Goal: Task Accomplishment & Management: Complete application form

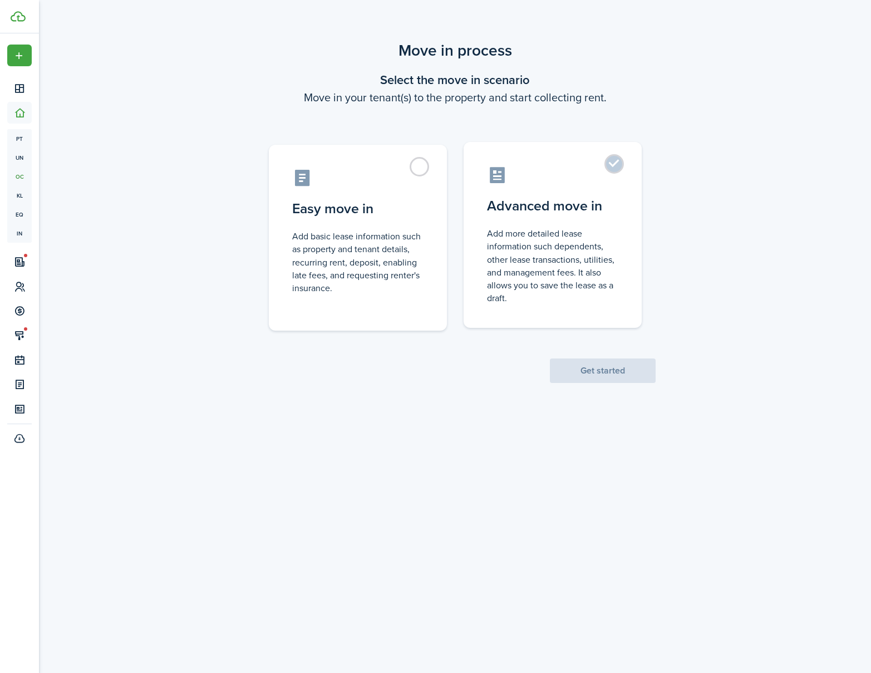
click at [609, 164] on label "Advanced move in Add more detailed lease information such dependents, other lea…" at bounding box center [553, 235] width 178 height 186
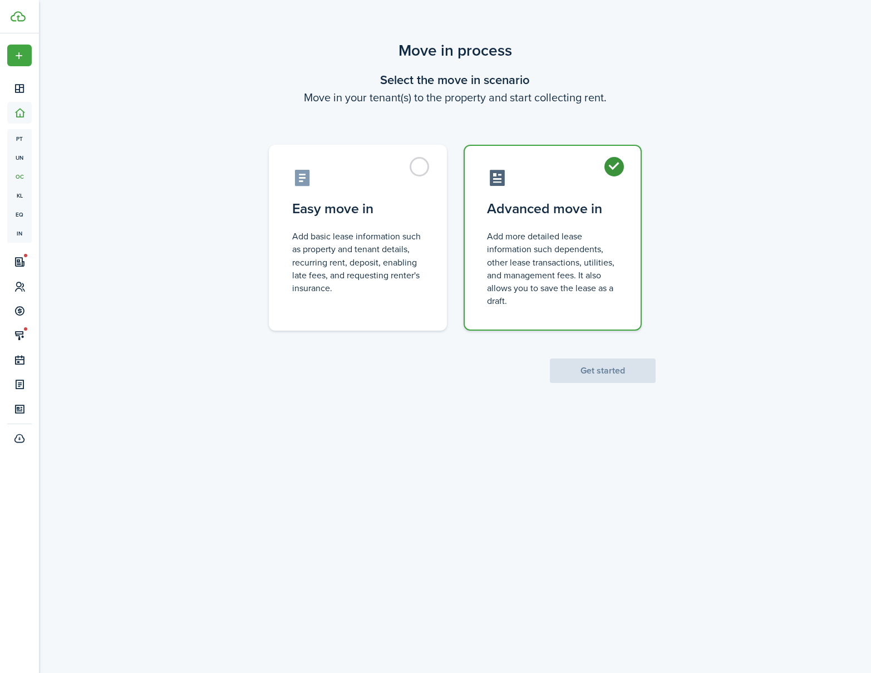
radio input "true"
click at [603, 357] on scenario-actions "Get started" at bounding box center [603, 357] width 106 height 52
click at [604, 361] on button "Get started" at bounding box center [603, 370] width 106 height 24
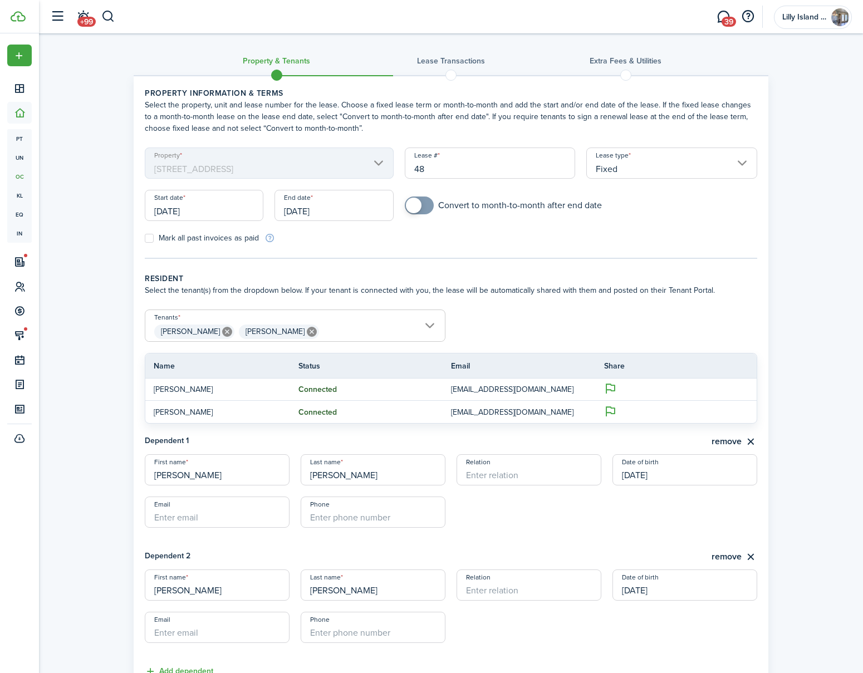
click at [378, 208] on input "[DATE]" at bounding box center [333, 205] width 119 height 31
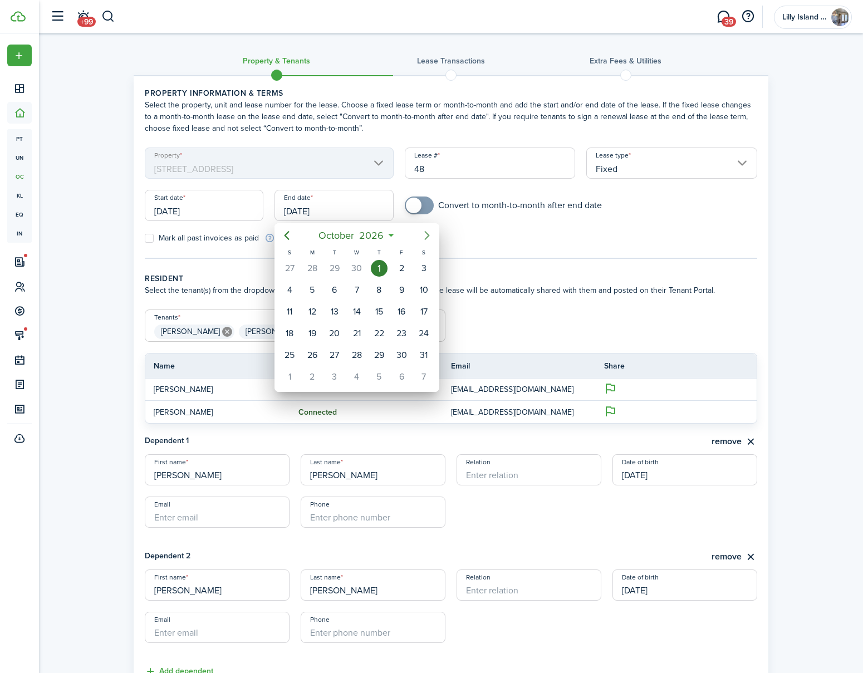
click at [429, 234] on icon "Next page" at bounding box center [426, 235] width 13 height 13
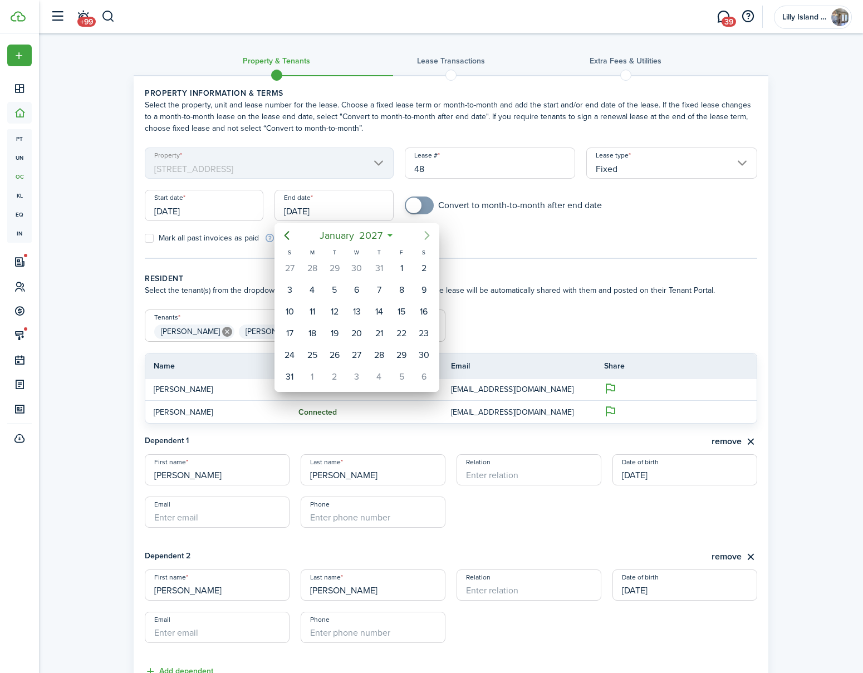
click at [429, 234] on icon "Next page" at bounding box center [426, 235] width 13 height 13
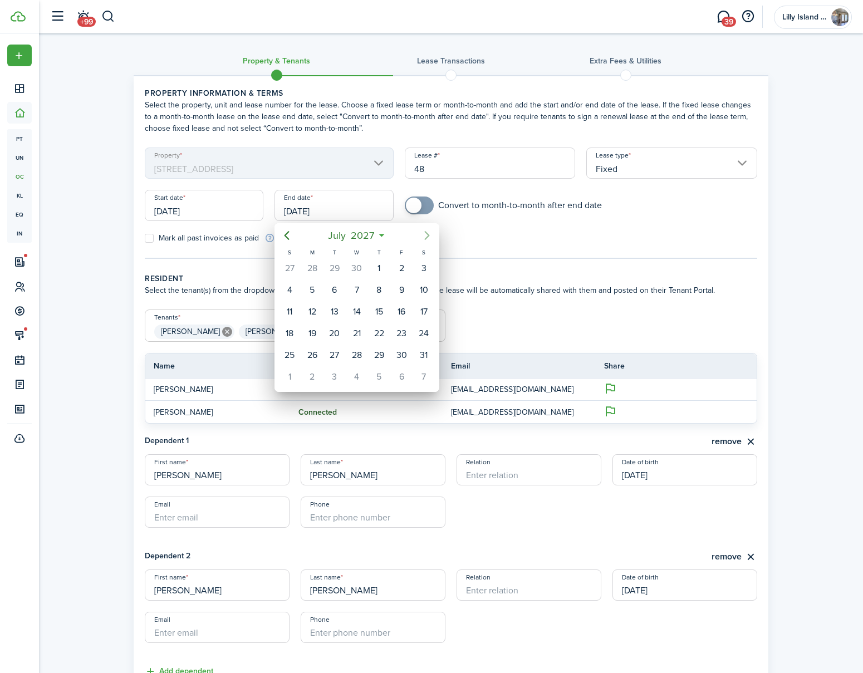
click at [429, 234] on icon "Next page" at bounding box center [426, 235] width 13 height 13
click at [287, 235] on icon "Previous page" at bounding box center [286, 235] width 13 height 13
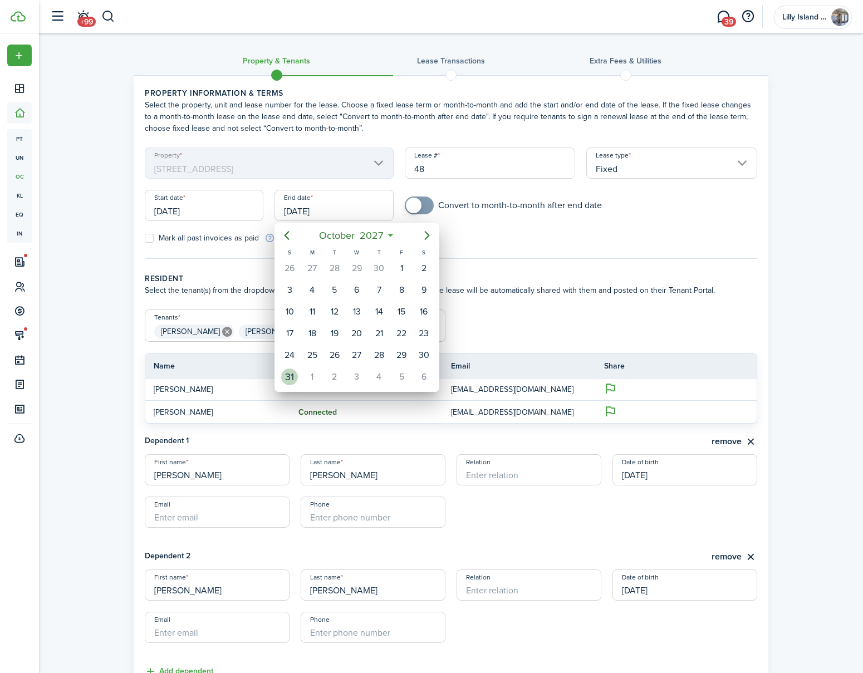
click at [290, 373] on div "31" at bounding box center [289, 376] width 17 height 17
type input "[DATE]"
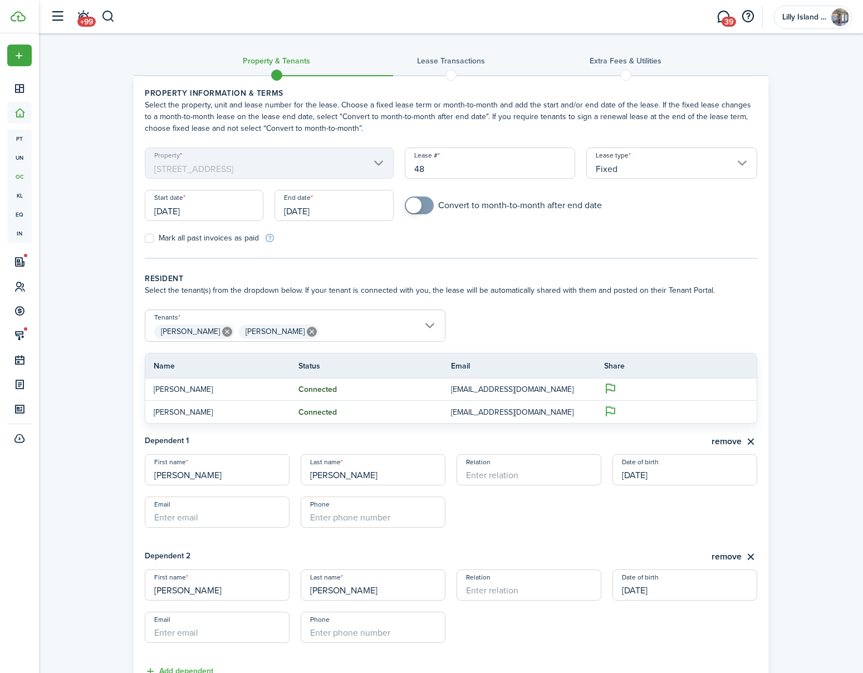
checkbox input "true"
click at [416, 204] on span at bounding box center [414, 206] width 16 height 16
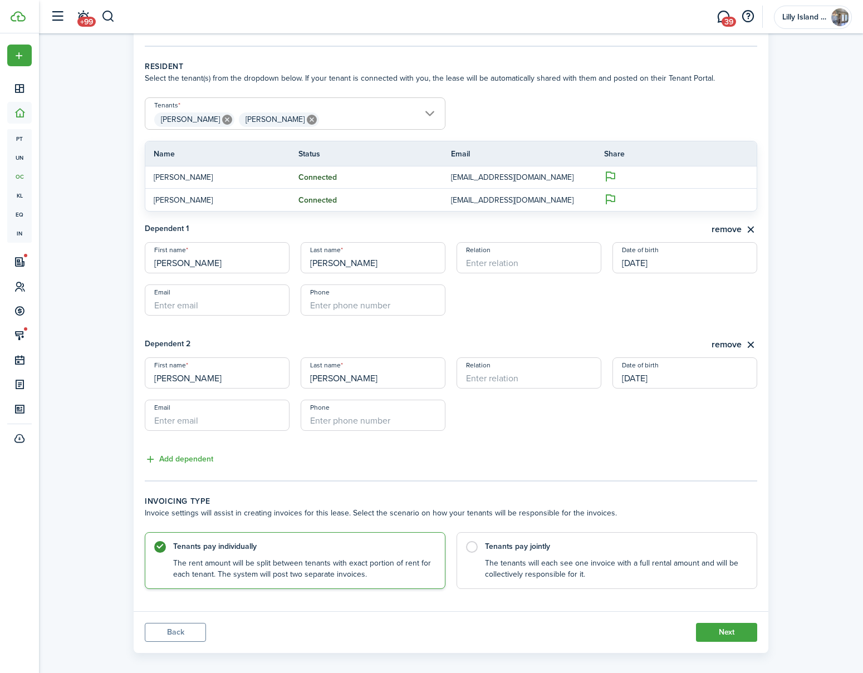
scroll to position [223, 0]
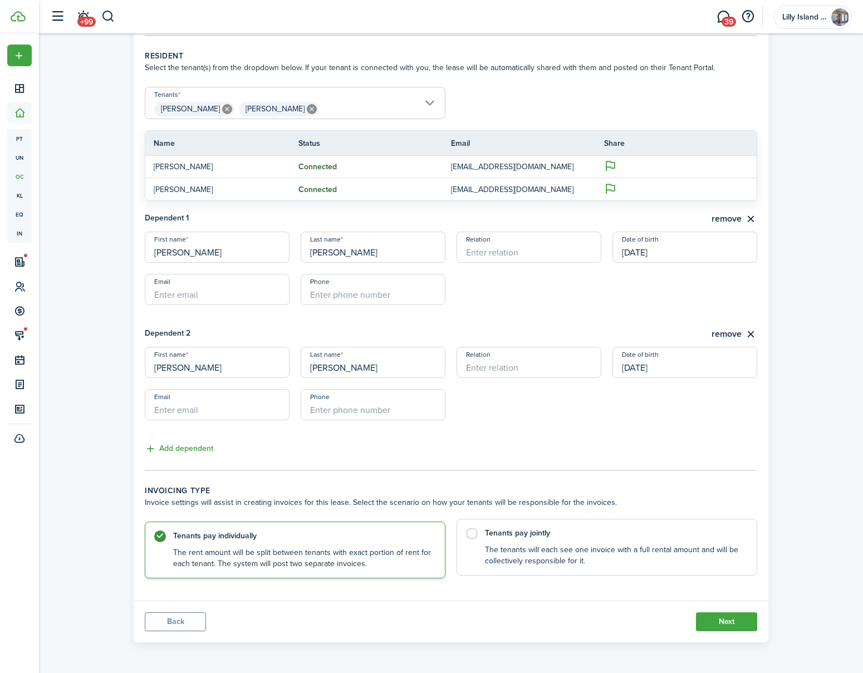
click at [470, 533] on label "Tenants pay jointly The tenants will each see one invoice with a full rental am…" at bounding box center [606, 547] width 300 height 57
radio input "false"
radio input "true"
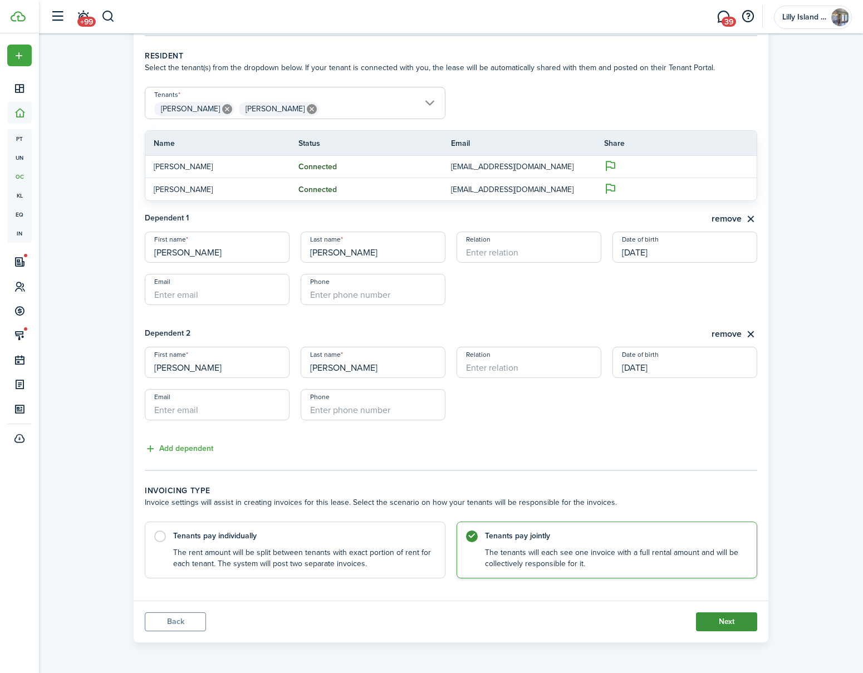
click at [742, 620] on button "Next" at bounding box center [726, 621] width 61 height 19
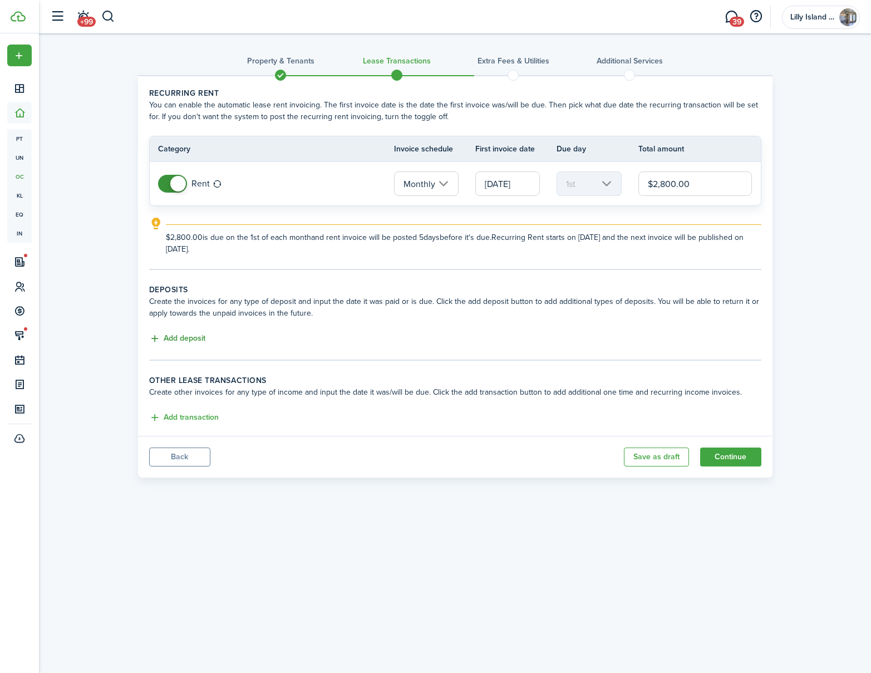
click at [186, 339] on button "Add deposit" at bounding box center [177, 338] width 56 height 13
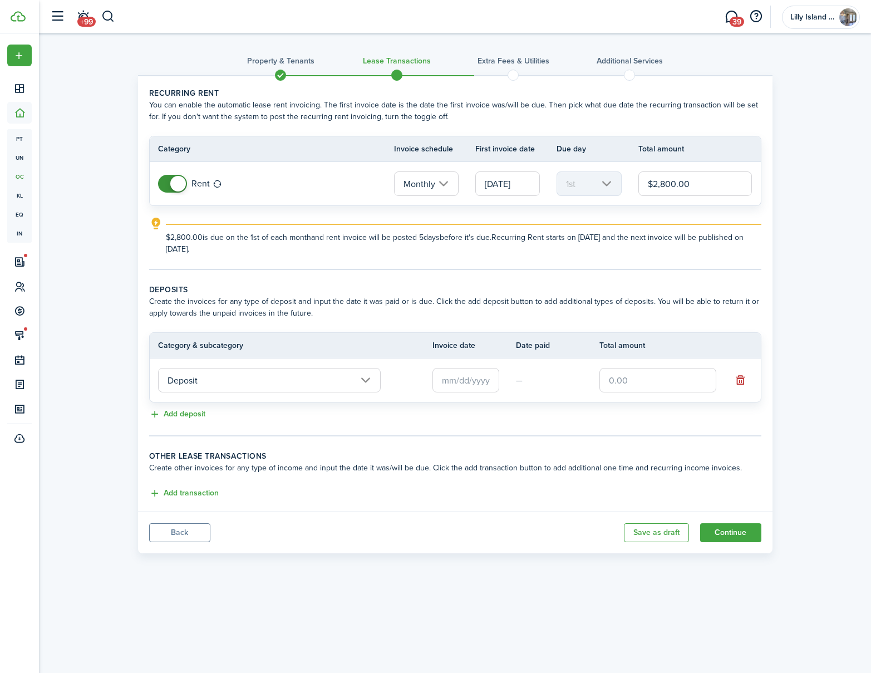
click at [450, 383] on input "text" at bounding box center [465, 380] width 67 height 24
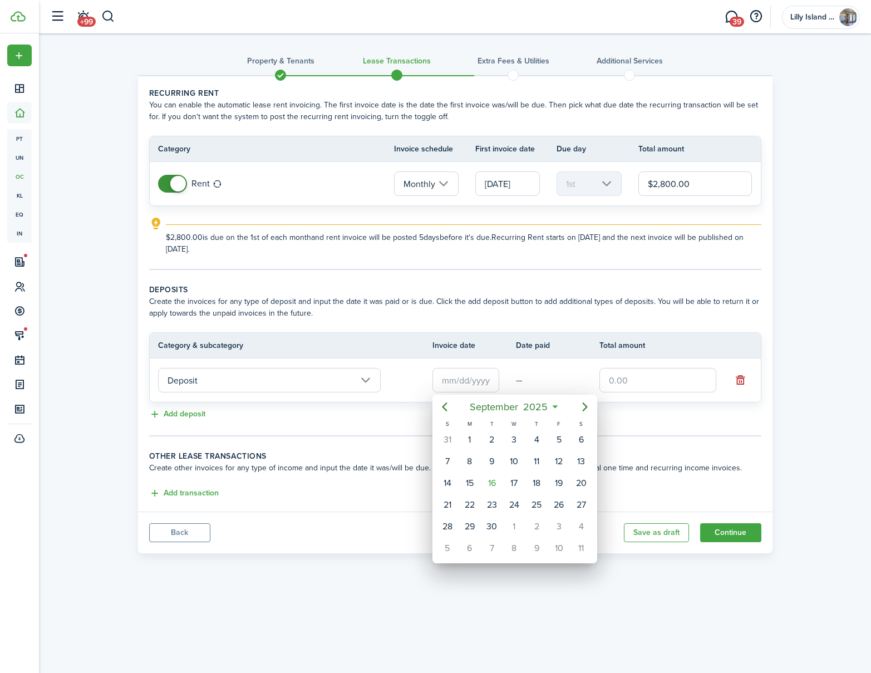
click at [638, 439] on div at bounding box center [435, 336] width 1049 height 851
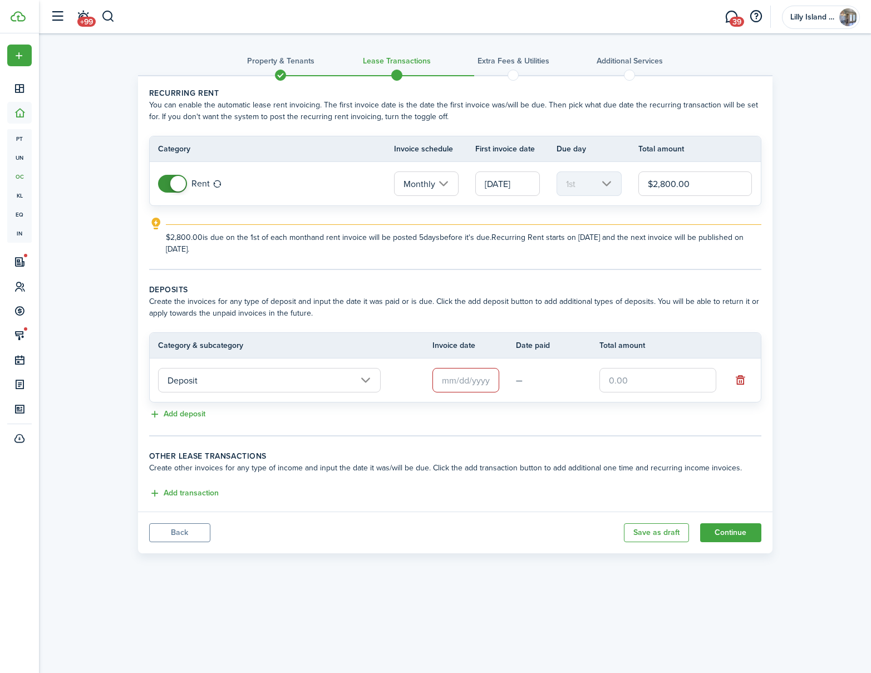
click at [492, 379] on input "text" at bounding box center [465, 380] width 67 height 24
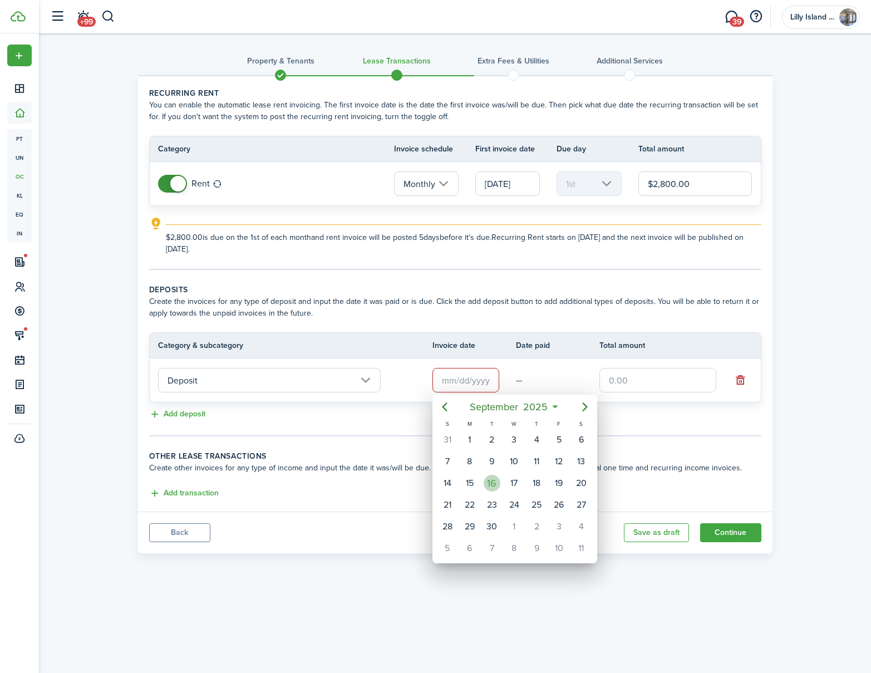
drag, startPoint x: 491, startPoint y: 481, endPoint x: 514, endPoint y: 469, distance: 25.7
click at [491, 481] on div "16" at bounding box center [492, 483] width 17 height 17
type input "[DATE]"
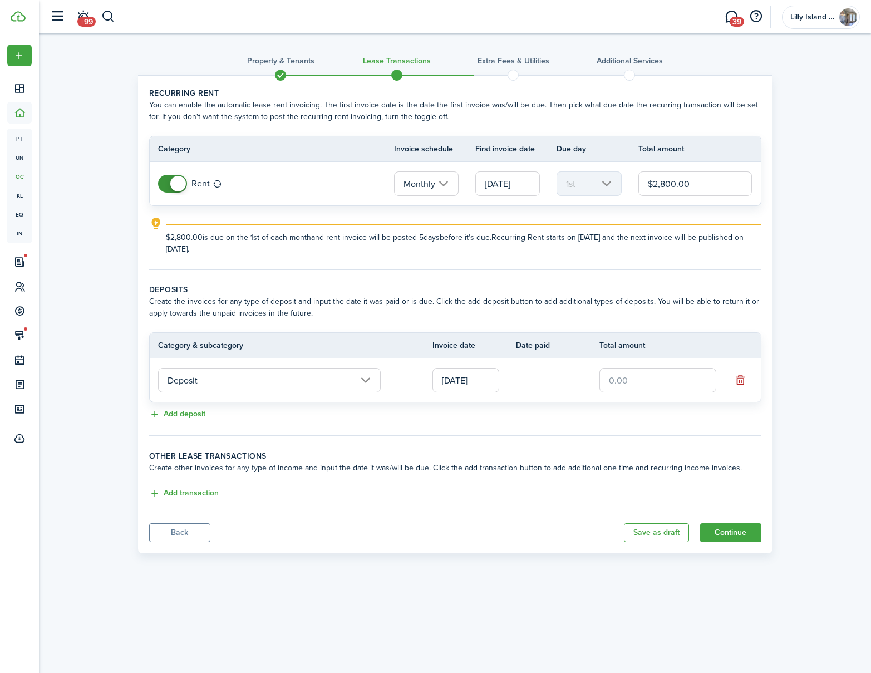
click at [667, 376] on input "text" at bounding box center [657, 380] width 117 height 24
type input "$2,800.00"
click at [740, 528] on button "Continue" at bounding box center [730, 532] width 61 height 19
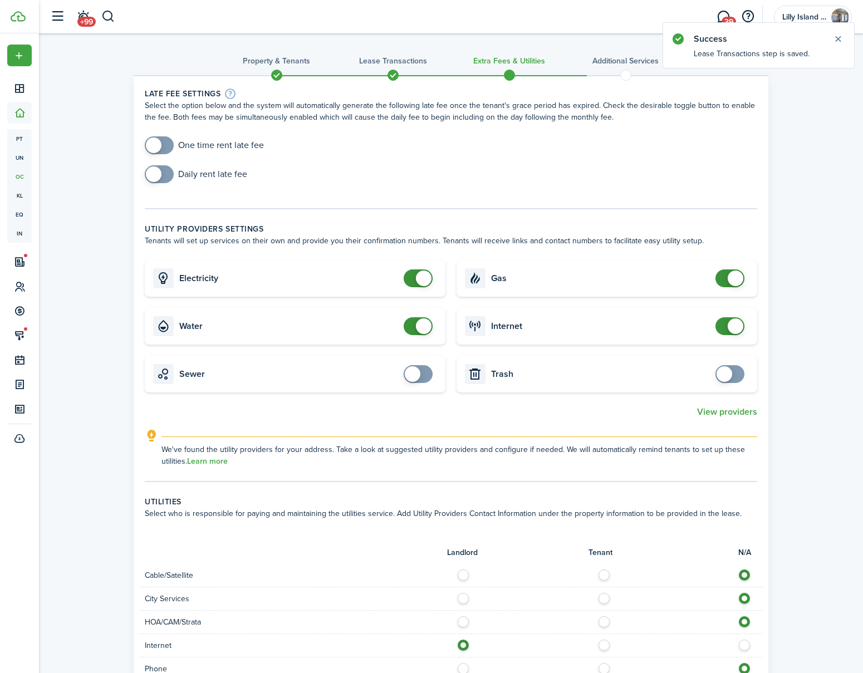
checkbox input "true"
click at [148, 145] on span at bounding box center [154, 145] width 16 height 16
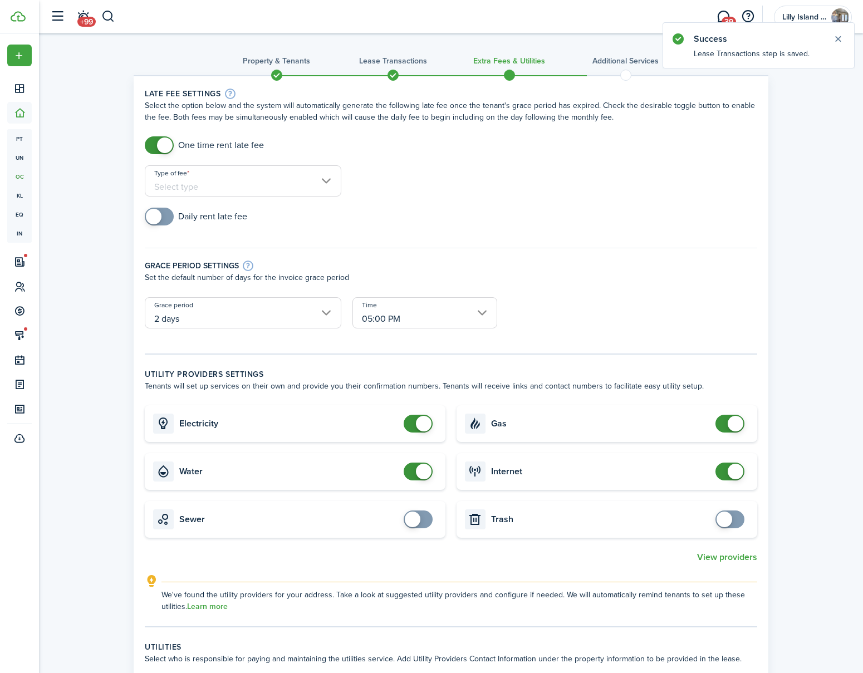
click at [216, 179] on input "Type of fee" at bounding box center [243, 180] width 196 height 31
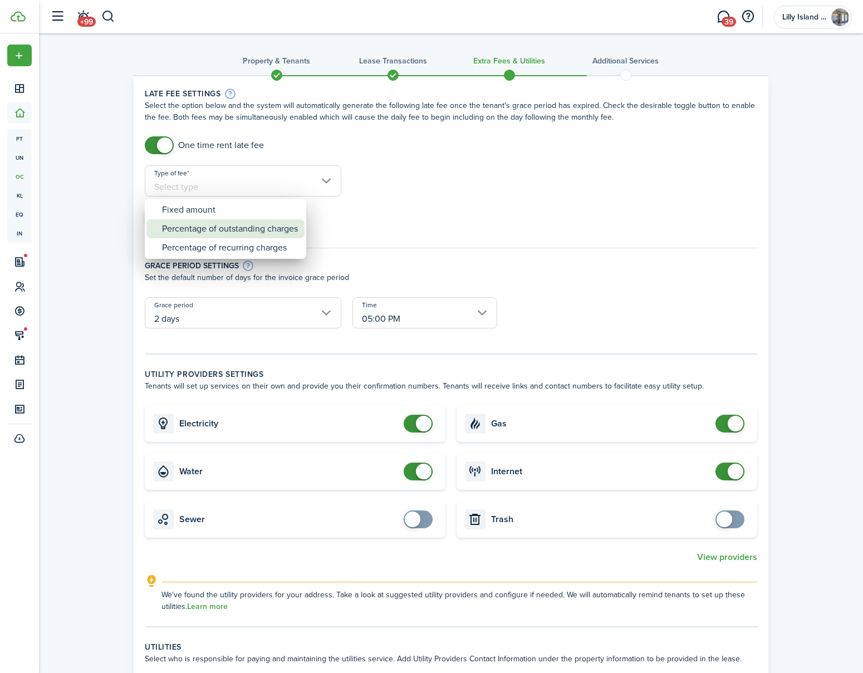
click at [226, 228] on div "Percentage of outstanding charges" at bounding box center [230, 228] width 136 height 19
type input "Percentage of outstanding charges"
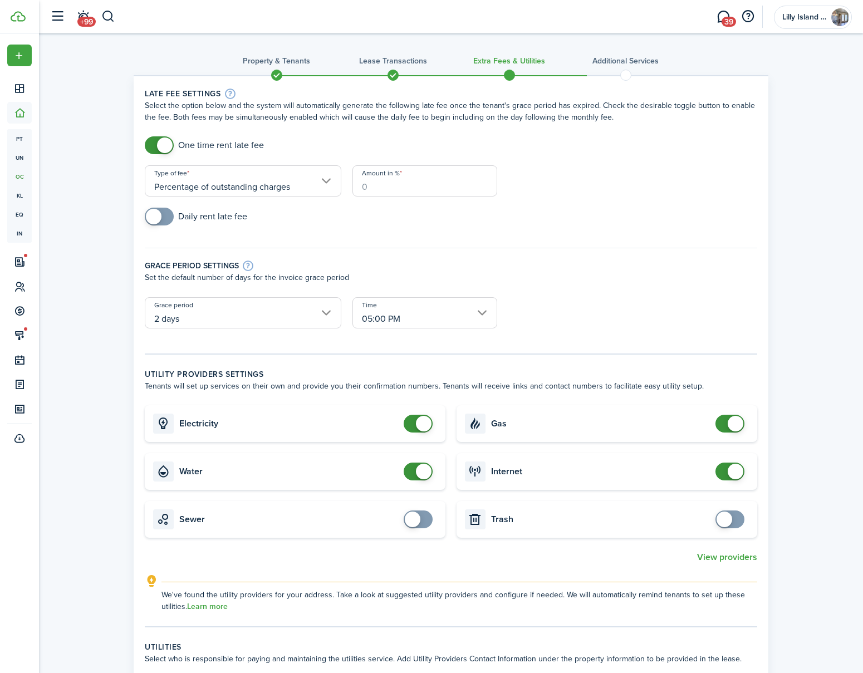
click at [372, 188] on input "Amount in %" at bounding box center [424, 180] width 145 height 31
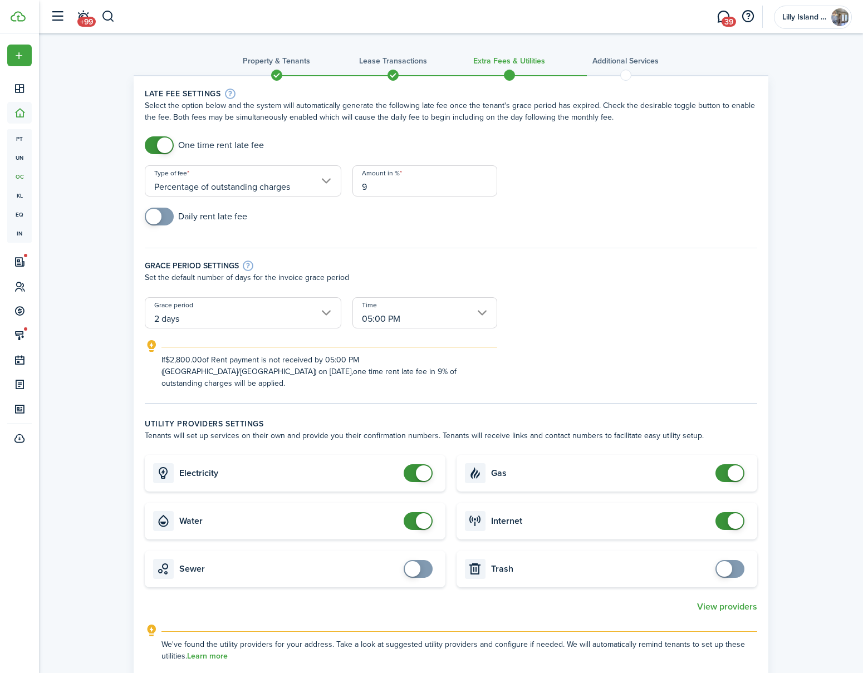
type input "9"
checkbox input "true"
click at [154, 214] on span at bounding box center [154, 217] width 16 height 16
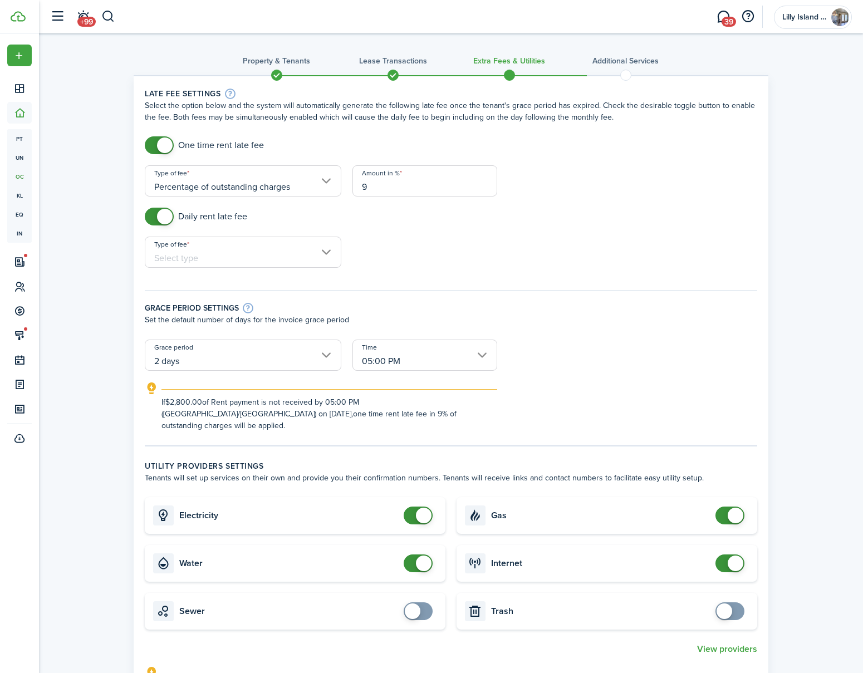
click at [201, 258] on input "Type of fee" at bounding box center [243, 252] width 196 height 31
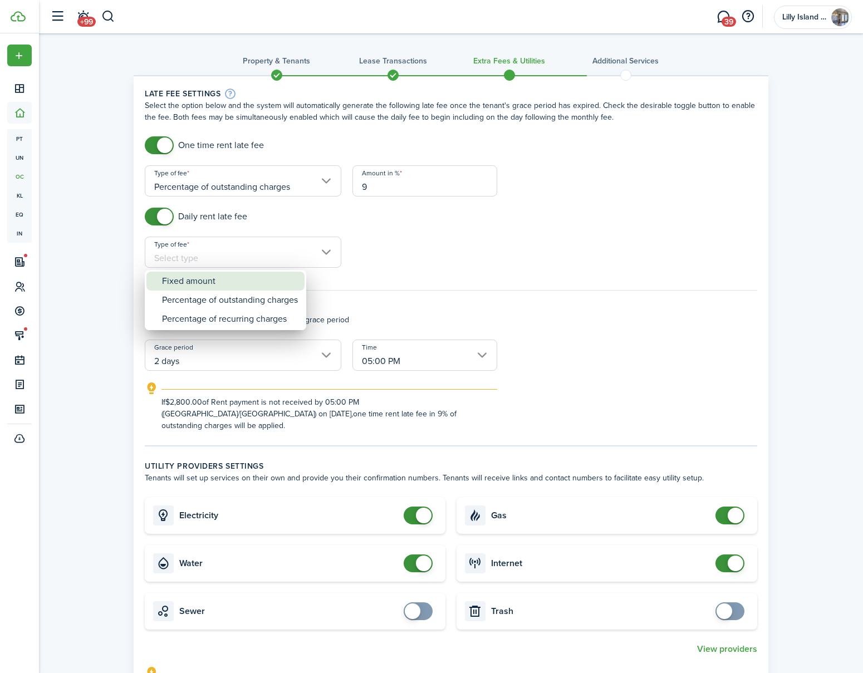
click at [206, 277] on div "Fixed amount" at bounding box center [230, 281] width 136 height 19
type input "Fixed amount"
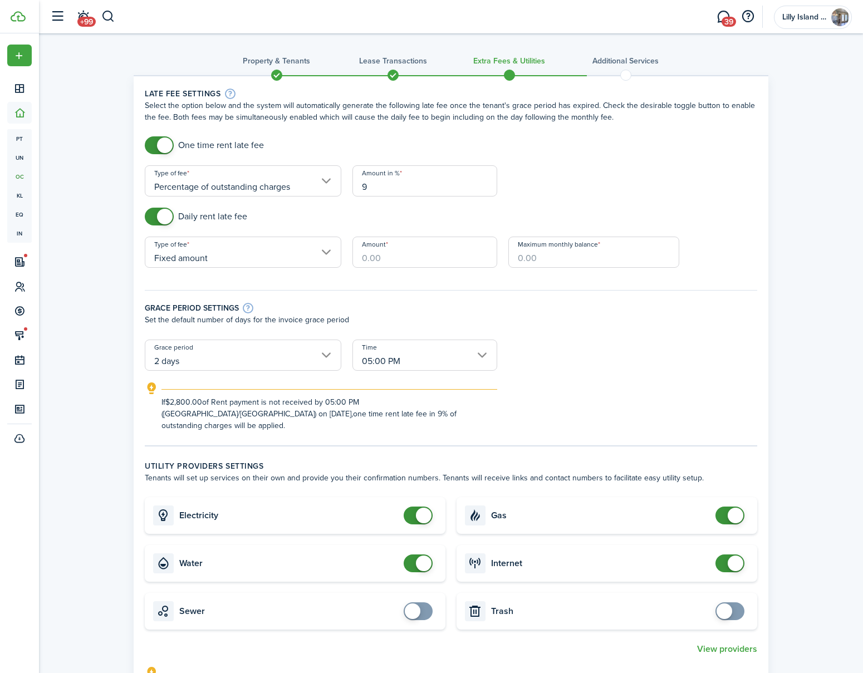
click at [427, 260] on input "Amount" at bounding box center [424, 252] width 145 height 31
type input "$20.00"
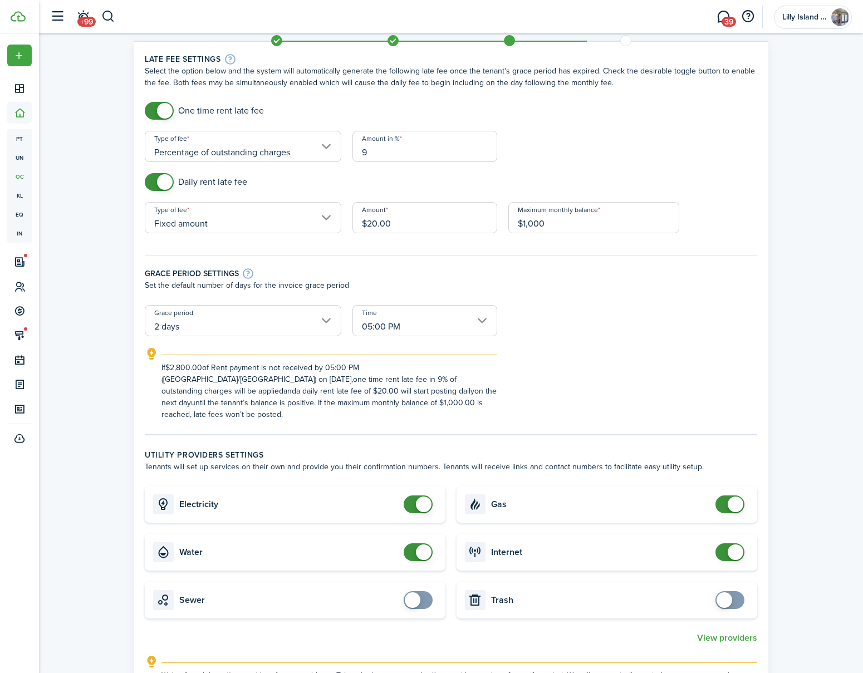
scroll to position [36, 0]
click at [480, 318] on input "05:00 PM" at bounding box center [424, 319] width 145 height 31
type input "$1,000.00"
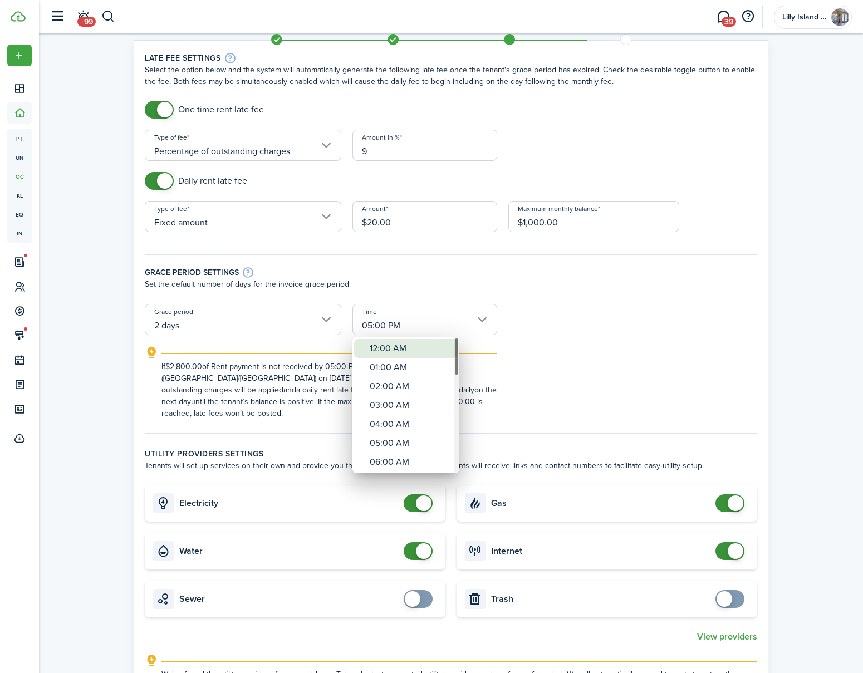
click at [401, 346] on div "12:00 AM" at bounding box center [409, 348] width 81 height 19
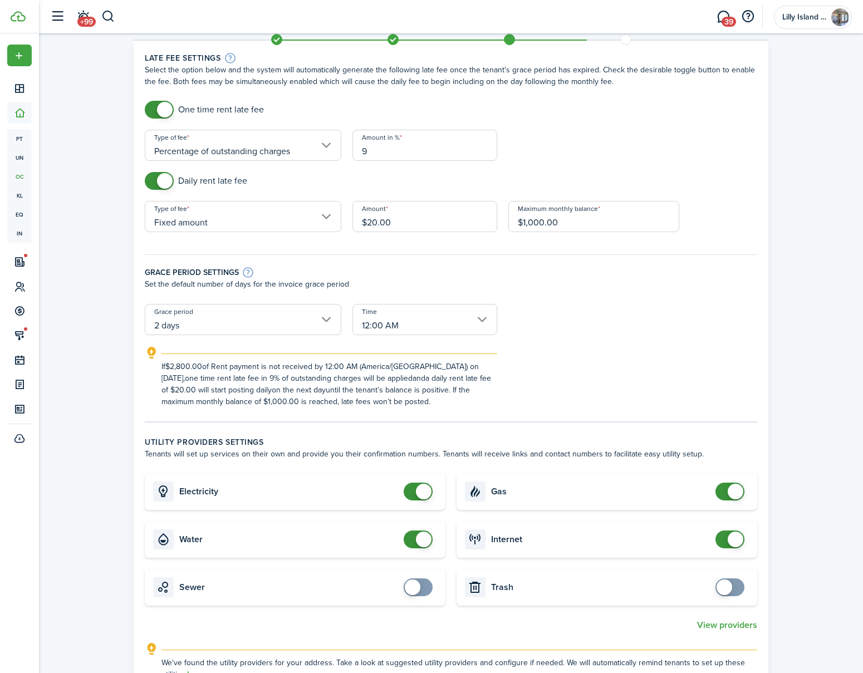
click at [478, 317] on input "12:00 AM" at bounding box center [424, 319] width 145 height 31
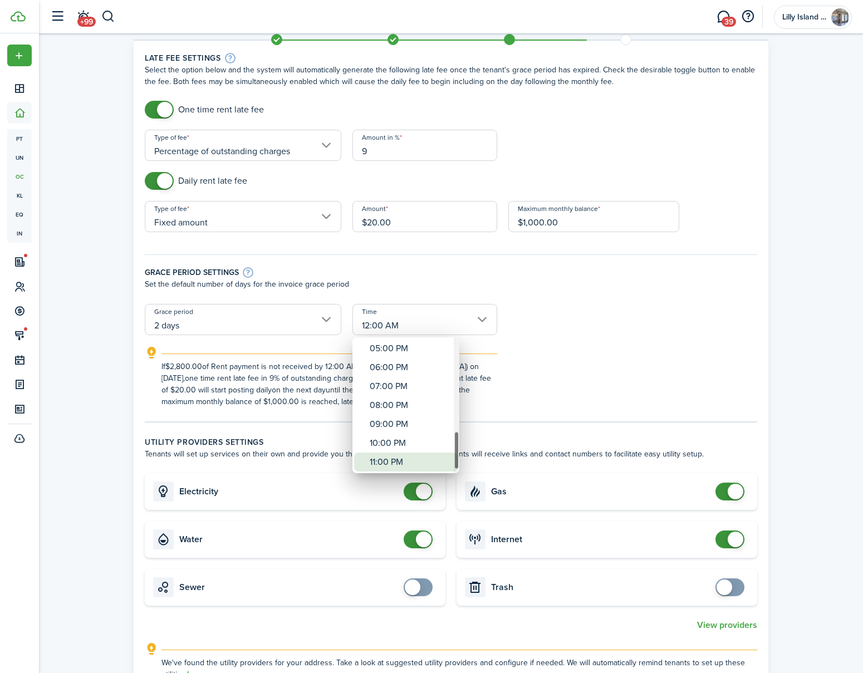
click at [395, 461] on div "11:00 PM" at bounding box center [409, 461] width 81 height 19
type input "11:00 PM"
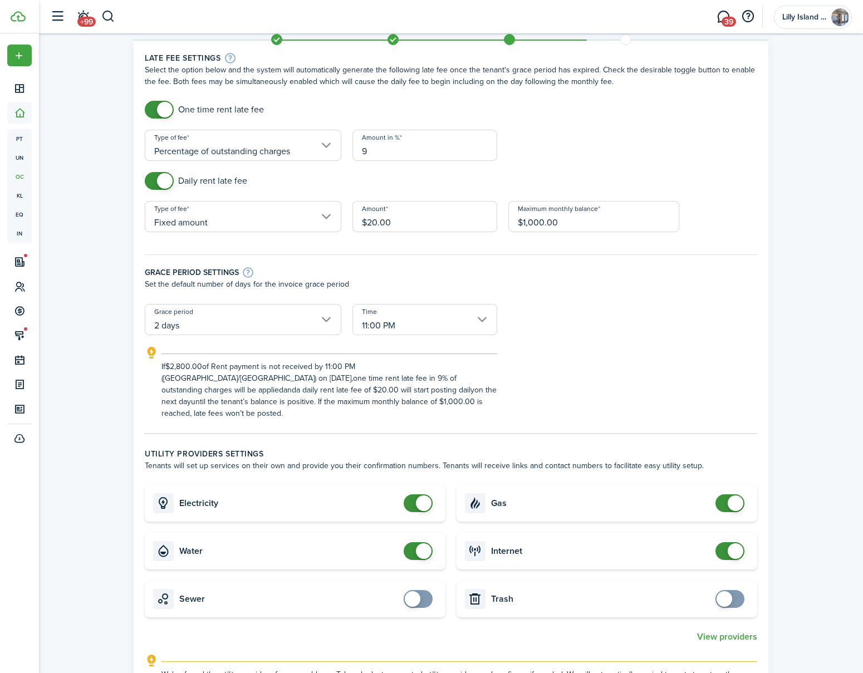
checkbox input "true"
click at [719, 591] on span at bounding box center [724, 599] width 16 height 16
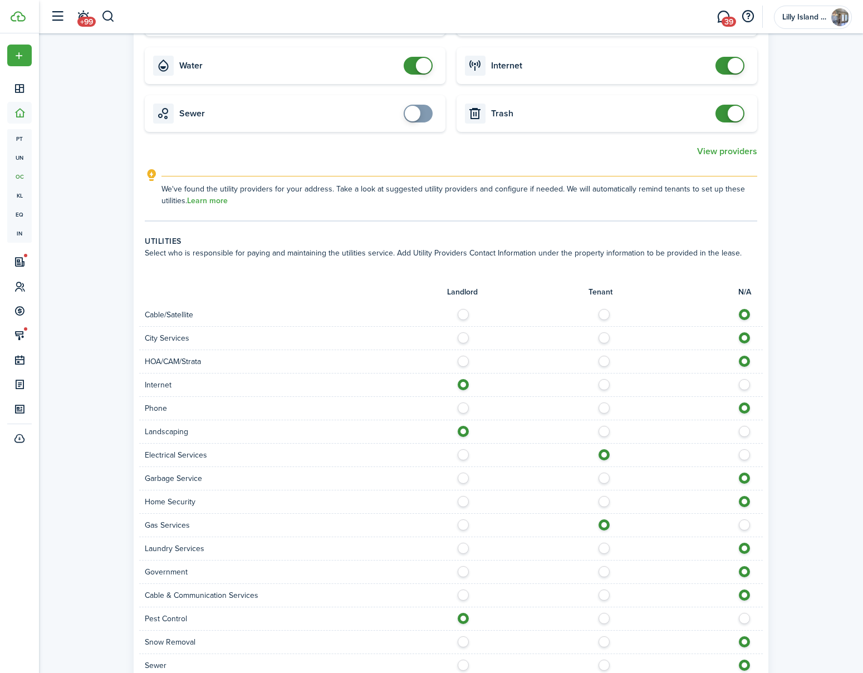
scroll to position [522, 0]
click at [603, 378] on label at bounding box center [606, 381] width 19 height 6
radio input "false"
radio input "true"
click at [602, 425] on label at bounding box center [606, 428] width 19 height 6
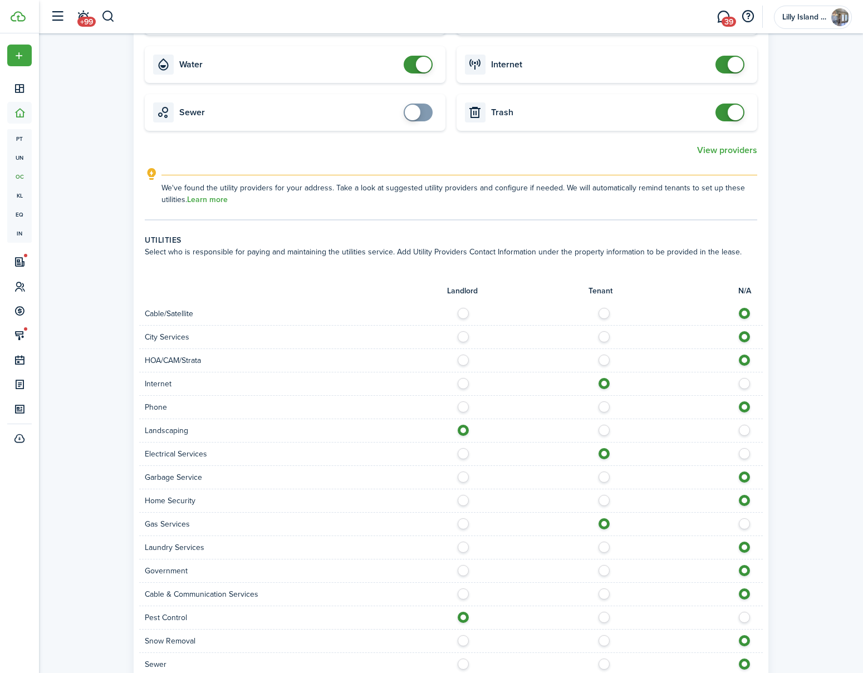
radio input "false"
radio input "true"
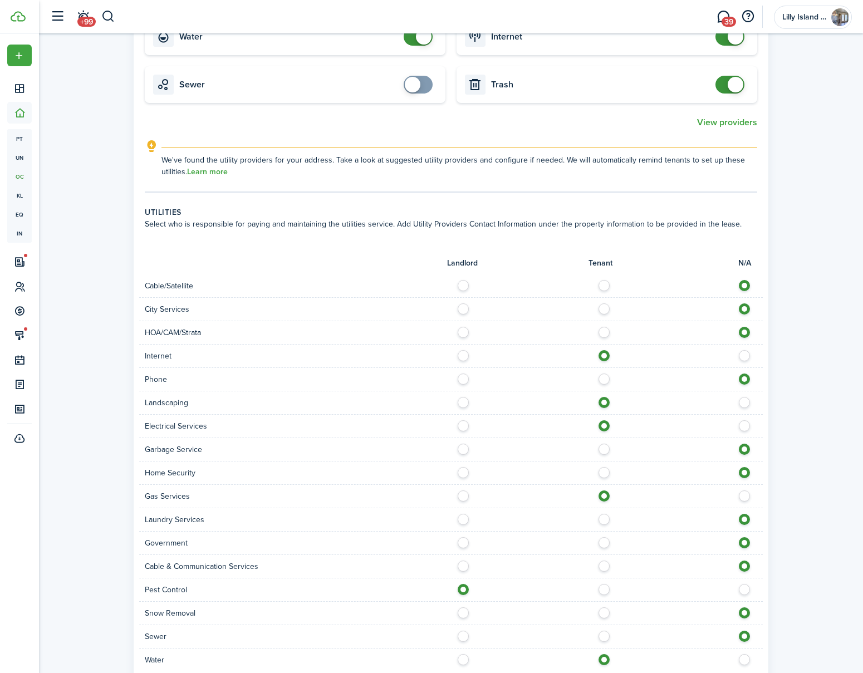
scroll to position [551, 0]
click at [603, 442] on label at bounding box center [606, 445] width 19 height 6
click at [750, 442] on label at bounding box center [746, 445] width 19 height 6
radio input "false"
radio input "true"
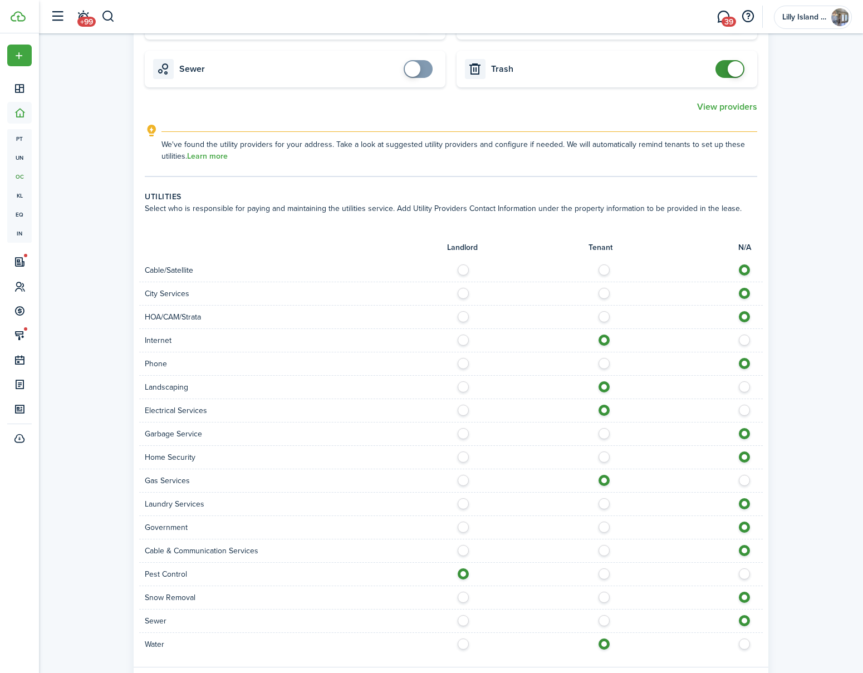
scroll to position [584, 0]
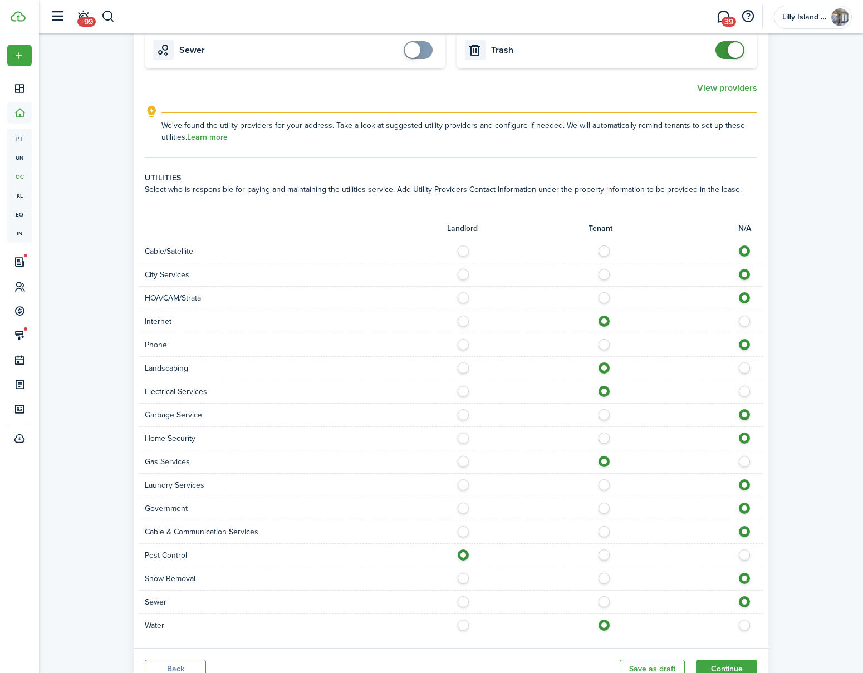
click at [605, 432] on label at bounding box center [606, 435] width 19 height 6
radio input "true"
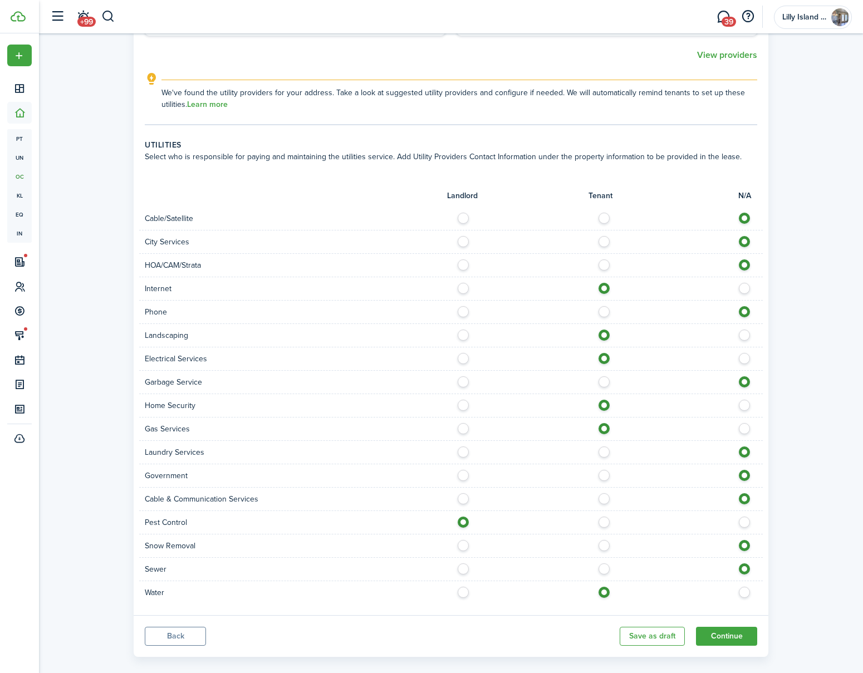
scroll to position [620, 0]
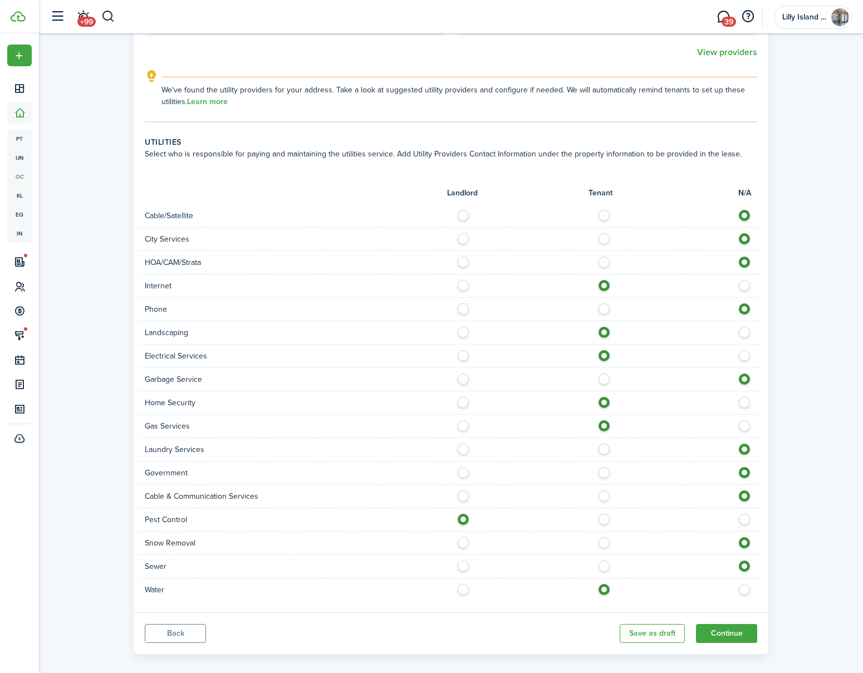
click at [605, 490] on label at bounding box center [606, 493] width 19 height 6
radio input "true"
click at [601, 514] on label at bounding box center [606, 517] width 19 height 6
radio input "false"
radio input "true"
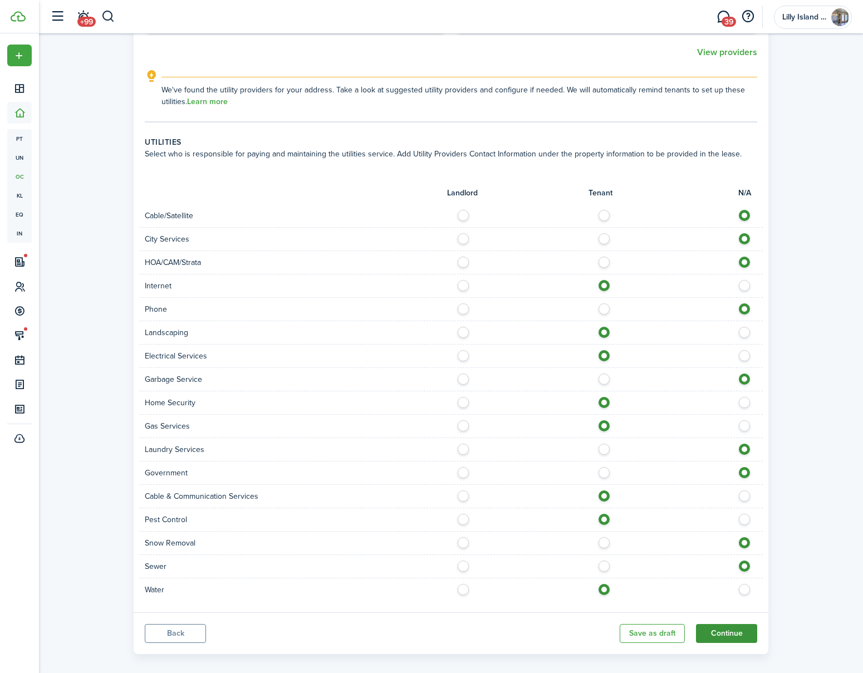
click at [728, 624] on button "Continue" at bounding box center [726, 633] width 61 height 19
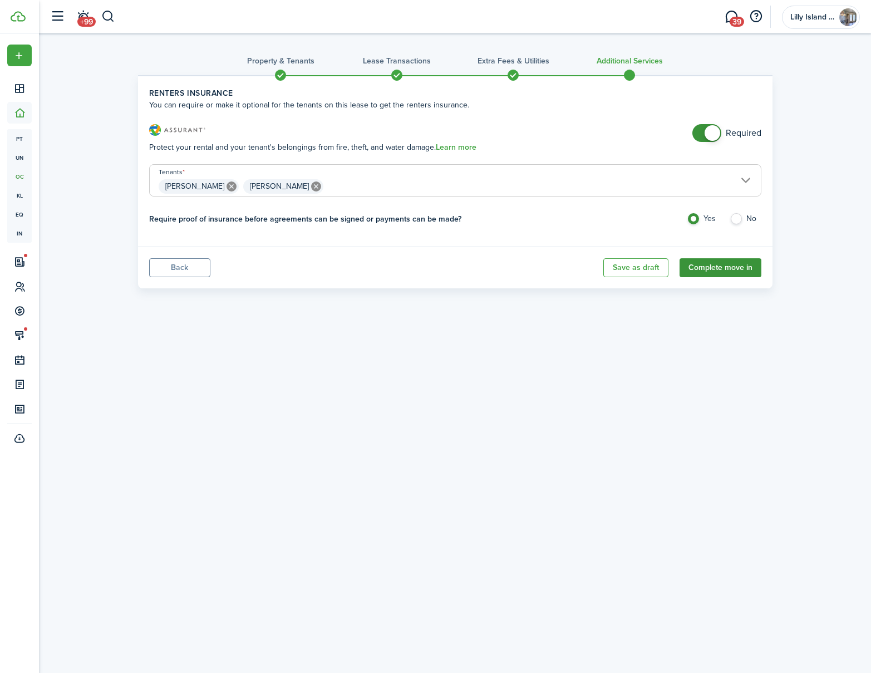
click at [716, 268] on button "Complete move in" at bounding box center [720, 267] width 82 height 19
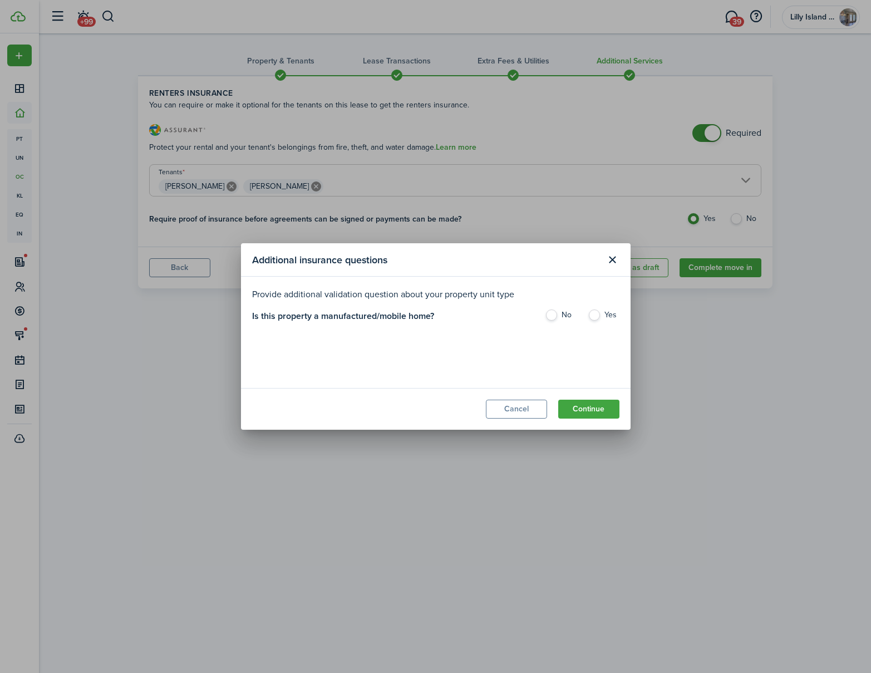
click at [546, 313] on label "No" at bounding box center [561, 317] width 32 height 17
radio input "true"
click at [594, 406] on button "Continue" at bounding box center [588, 409] width 61 height 19
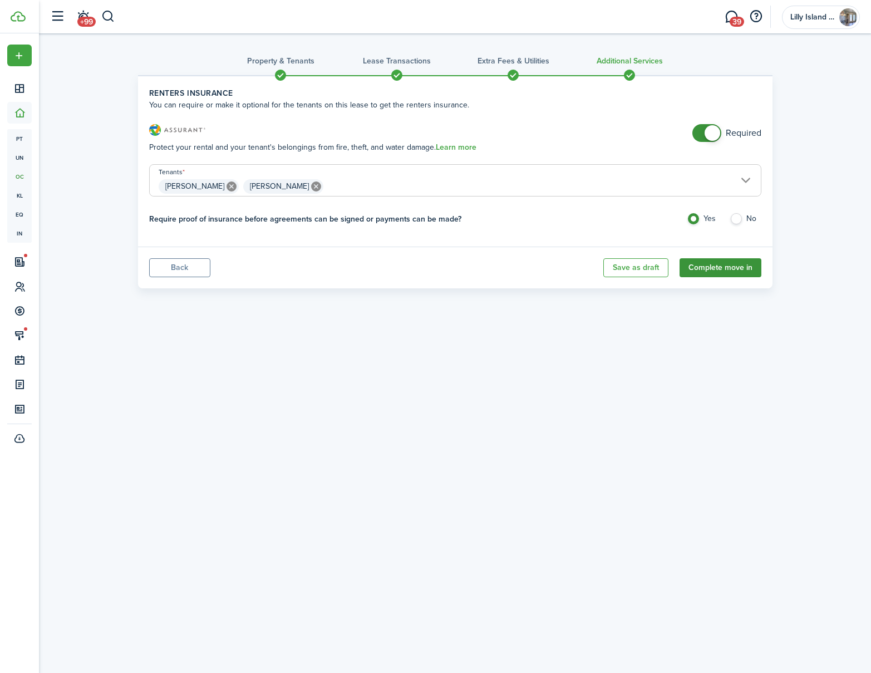
click at [725, 267] on button "Complete move in" at bounding box center [720, 267] width 82 height 19
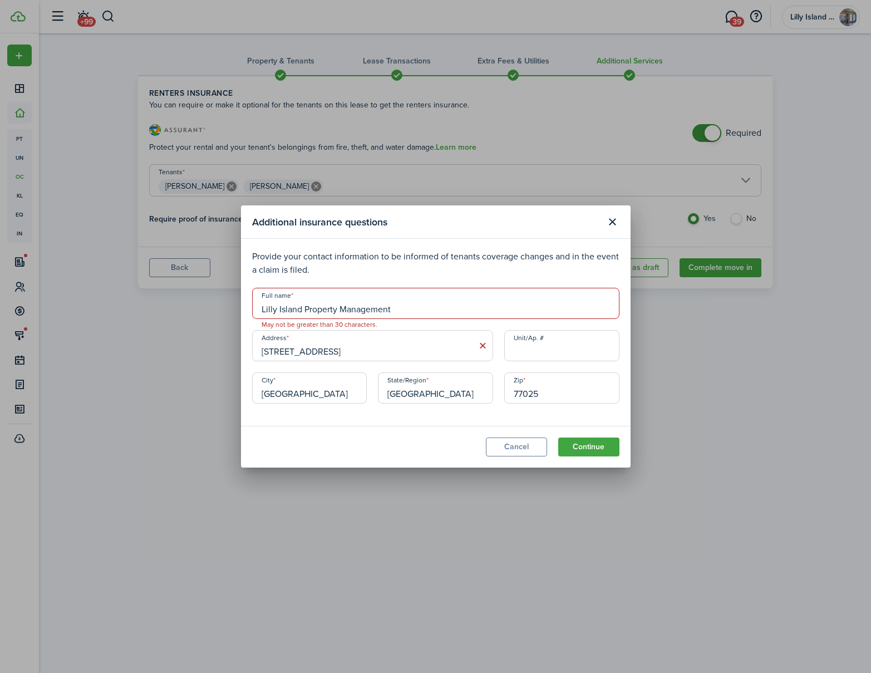
click at [416, 309] on input "Lilly Island Property Management" at bounding box center [435, 303] width 367 height 31
type input "[GEOGRAPHIC_DATA]"
drag, startPoint x: 347, startPoint y: 354, endPoint x: 238, endPoint y: 352, distance: 109.1
click at [238, 352] on div "Additional insurance questions Provide your contact information to be informed …" at bounding box center [435, 336] width 871 height 673
click at [368, 340] on input "[STREET_ADDRESS]" at bounding box center [372, 345] width 241 height 31
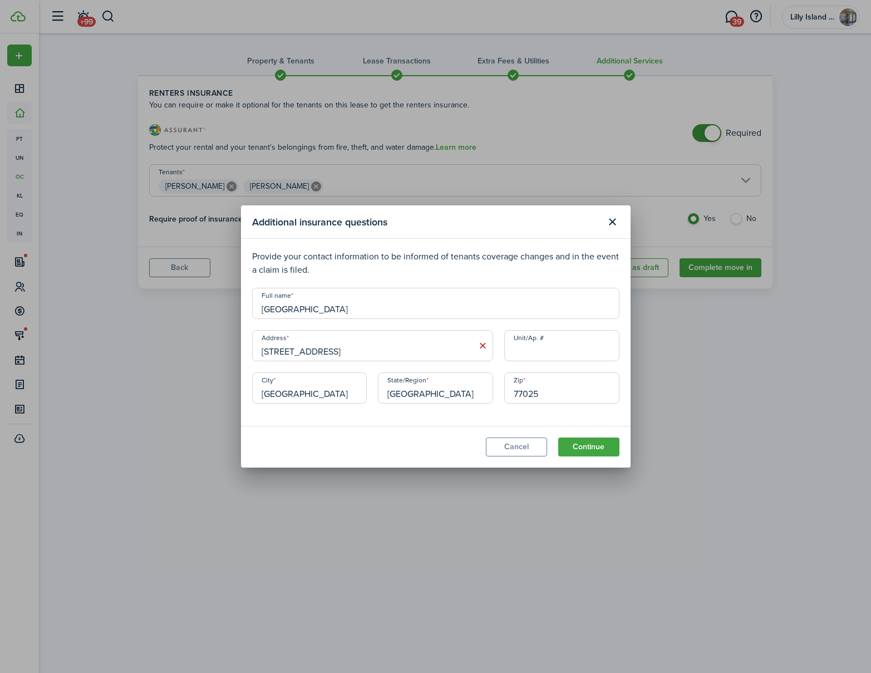
click at [366, 346] on input "[STREET_ADDRESS]" at bounding box center [372, 345] width 241 height 31
drag, startPoint x: 362, startPoint y: 348, endPoint x: 246, endPoint y: 353, distance: 115.9
click at [247, 353] on div "Address [STREET_ADDRESS]" at bounding box center [373, 351] width 252 height 42
click at [342, 353] on input "[STREET_ADDRESS]" at bounding box center [372, 345] width 241 height 31
click at [410, 302] on input "[GEOGRAPHIC_DATA]" at bounding box center [435, 303] width 367 height 31
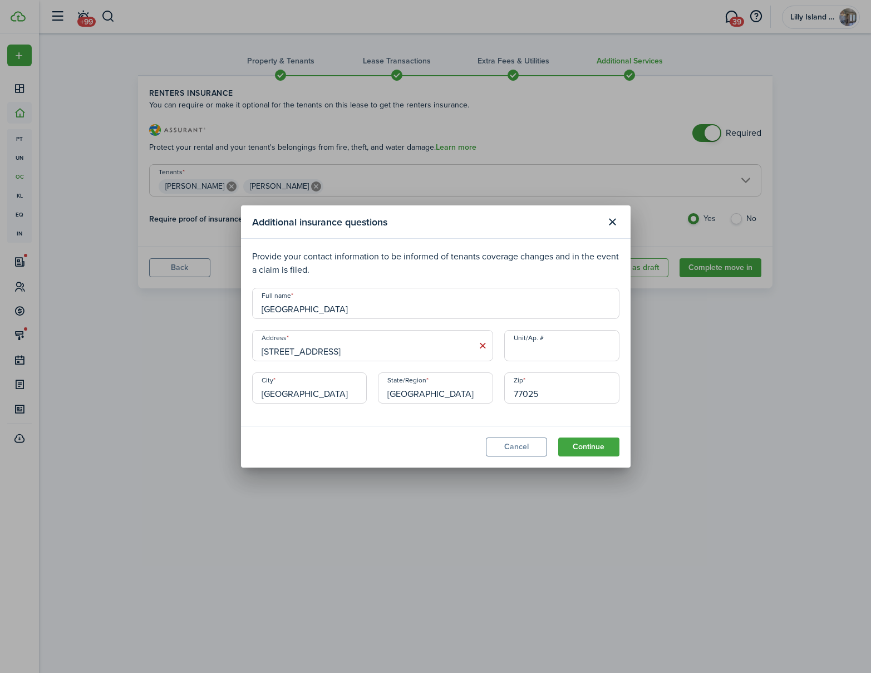
click at [410, 274] on p "Provide your contact information to be informed of tenants coverage changes and…" at bounding box center [435, 263] width 367 height 27
click at [484, 346] on icon at bounding box center [483, 345] width 12 height 11
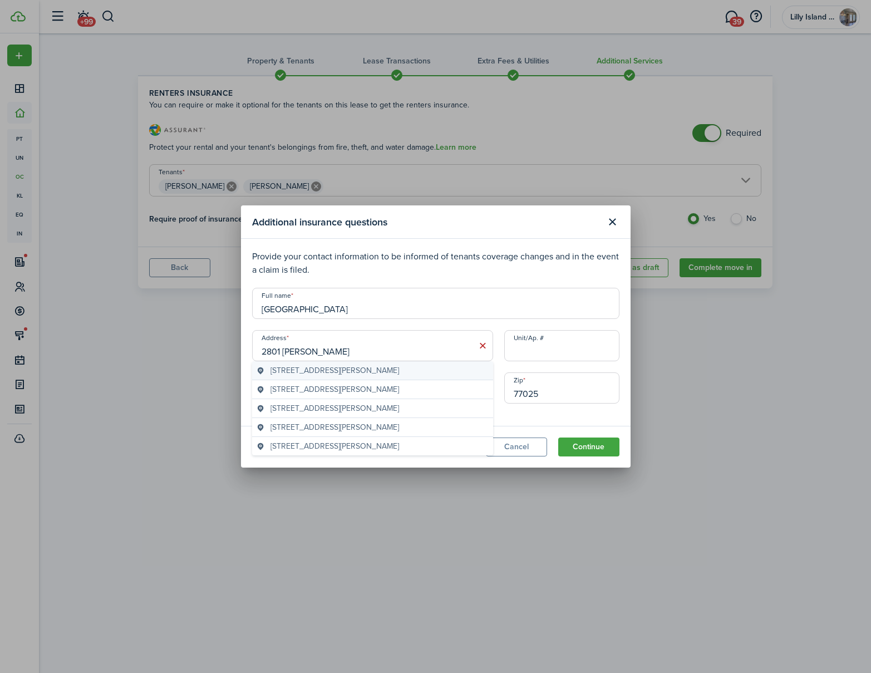
click at [391, 367] on span "[STREET_ADDRESS][PERSON_NAME]" at bounding box center [334, 370] width 129 height 12
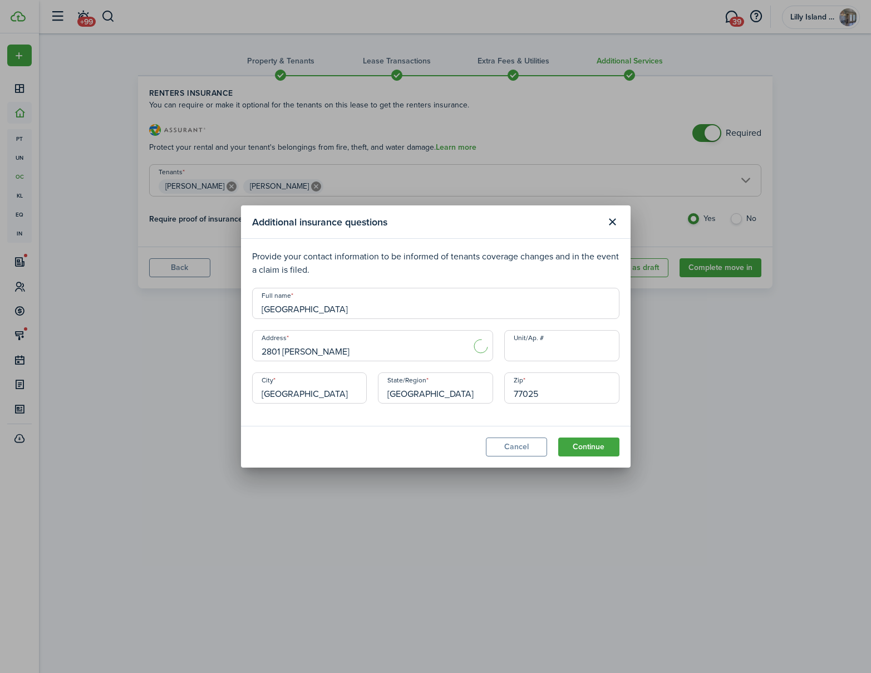
type input "[STREET_ADDRESS][PERSON_NAME]"
type input "77004"
click at [594, 442] on button "Continue" at bounding box center [588, 446] width 61 height 19
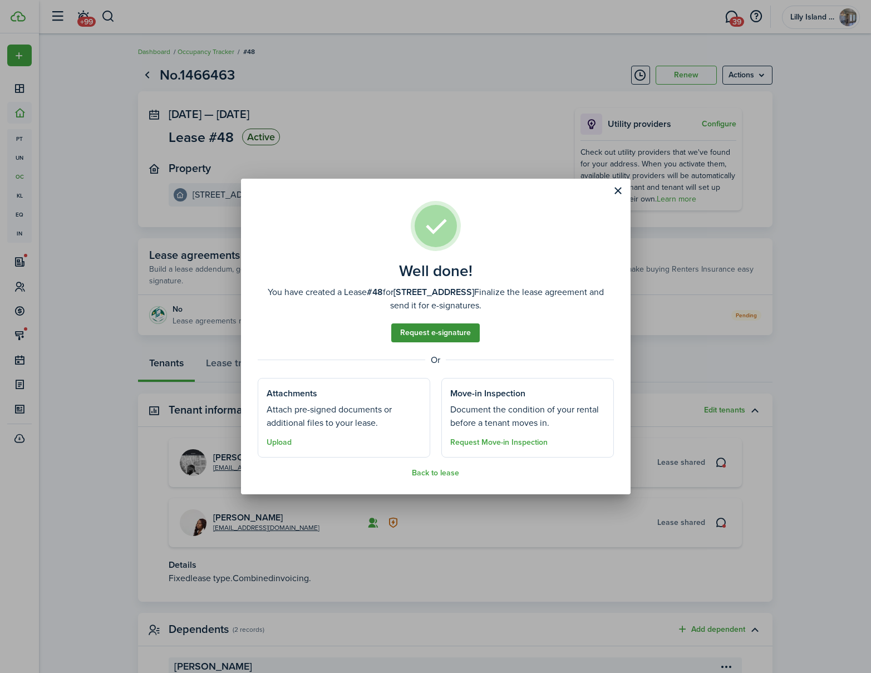
click at [435, 332] on link "Request e-signature" at bounding box center [435, 332] width 88 height 19
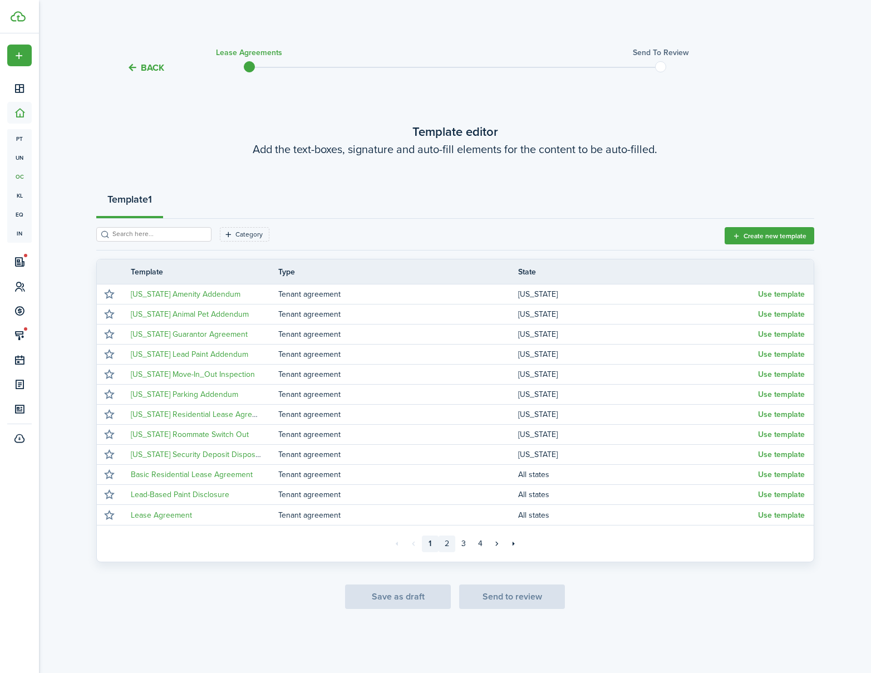
click at [446, 544] on link "2" at bounding box center [447, 543] width 17 height 17
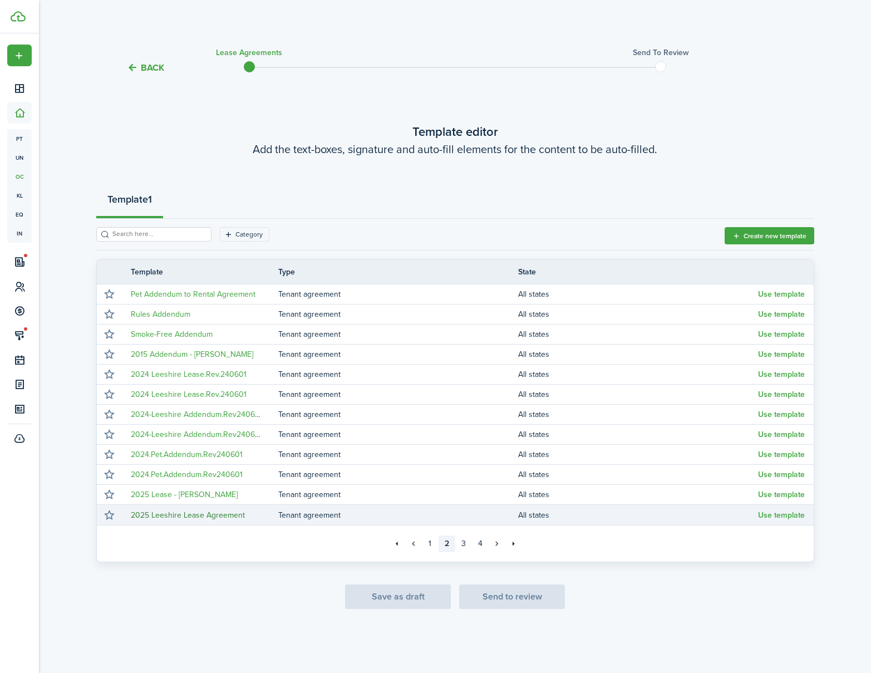
click at [224, 516] on link "2025 Leeshire Lease Agreement" at bounding box center [188, 515] width 114 height 12
